Goal: Task Accomplishment & Management: Manage account settings

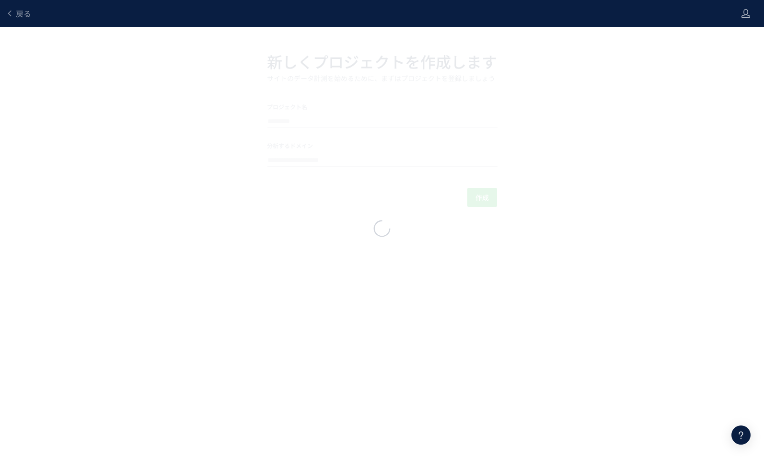
click at [19, 13] on span "戻る" at bounding box center [23, 14] width 15 height 12
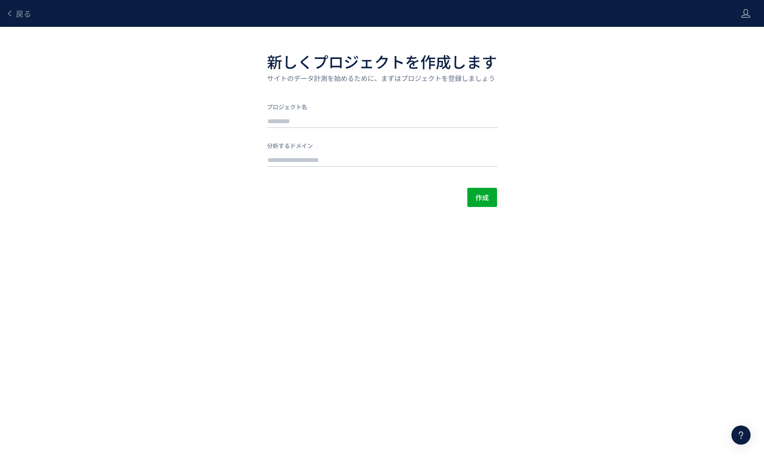
click at [19, 13] on span "戻る" at bounding box center [23, 14] width 15 height 12
click at [22, 18] on span "戻る" at bounding box center [23, 14] width 15 height 12
click at [23, 16] on span "戻る" at bounding box center [23, 14] width 15 height 12
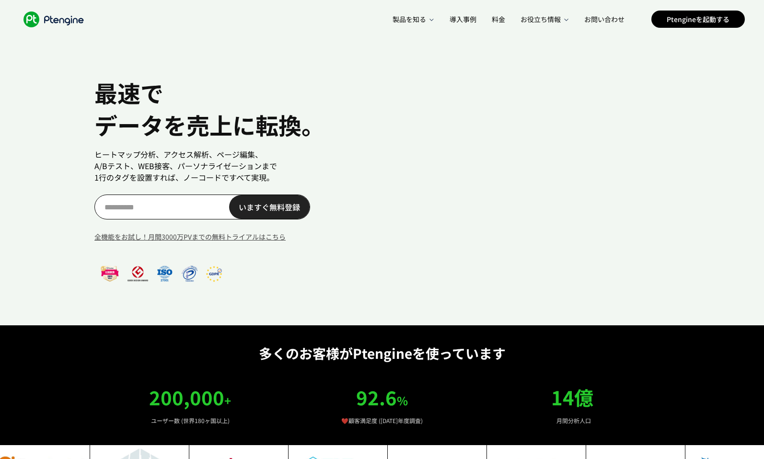
scroll to position [0, 10]
click at [667, 21] on link "Ptengineを起動する" at bounding box center [698, 19] width 93 height 17
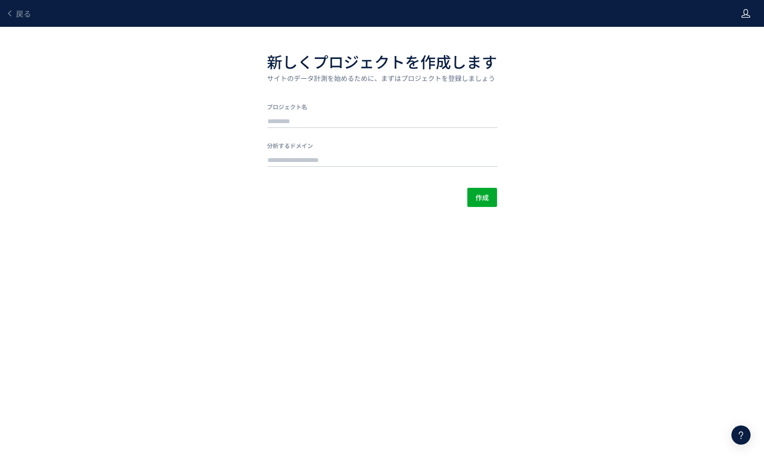
click at [743, 17] on use at bounding box center [746, 13] width 9 height 9
click at [737, 37] on span "アカウント設定" at bounding box center [721, 38] width 47 height 10
click at [748, 20] on div at bounding box center [746, 13] width 10 height 27
click at [730, 41] on span "アカウント設定" at bounding box center [721, 38] width 47 height 10
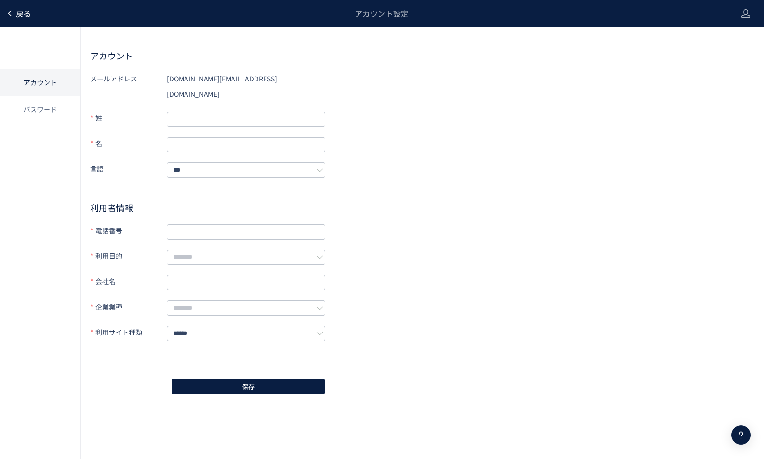
click at [23, 19] on link "戻る" at bounding box center [23, 13] width 15 height 11
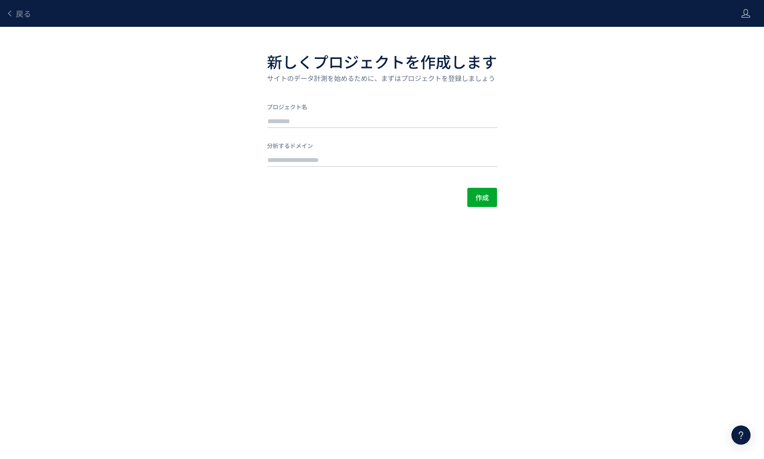
click at [23, 19] on link "戻る" at bounding box center [23, 13] width 15 height 11
click at [22, 11] on span "戻る" at bounding box center [23, 14] width 15 height 12
click at [569, 42] on div "戻る 新しくプロジェクトを作成します サイトのデータ計測を始めるために、まずはプロジェクトを登録しましょう プロジェクト名 分析するドメイン 作成" at bounding box center [382, 103] width 764 height 207
click at [220, 75] on div "戻る 新しくプロジェクトを作成します サイトのデータ計測を始めるために、まずはプロジェクトを登録しましょう プロジェクト名 分析するドメイン 作成" at bounding box center [382, 103] width 764 height 207
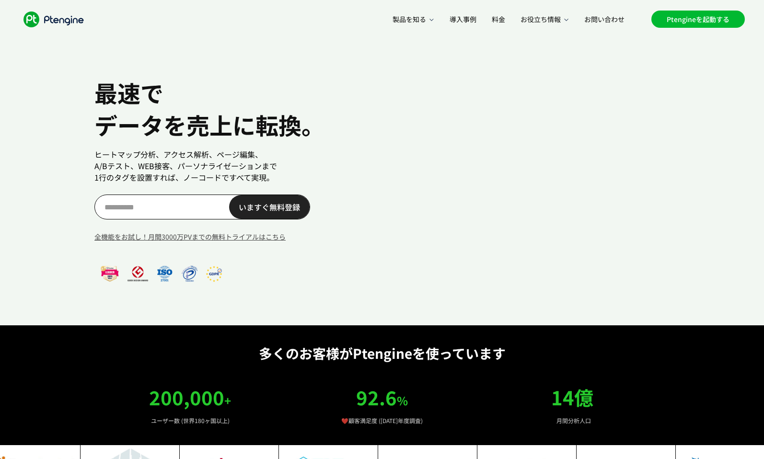
scroll to position [0, 20]
click at [704, 21] on link "Ptengineを起動する" at bounding box center [698, 19] width 93 height 17
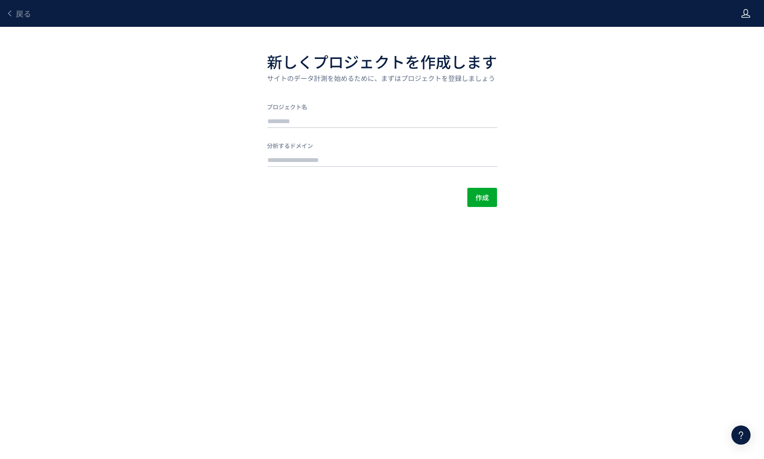
click at [745, 12] on icon at bounding box center [746, 14] width 10 height 10
click at [730, 49] on span "ログアウト" at bounding box center [715, 53] width 34 height 10
